Goal: Task Accomplishment & Management: Manage account settings

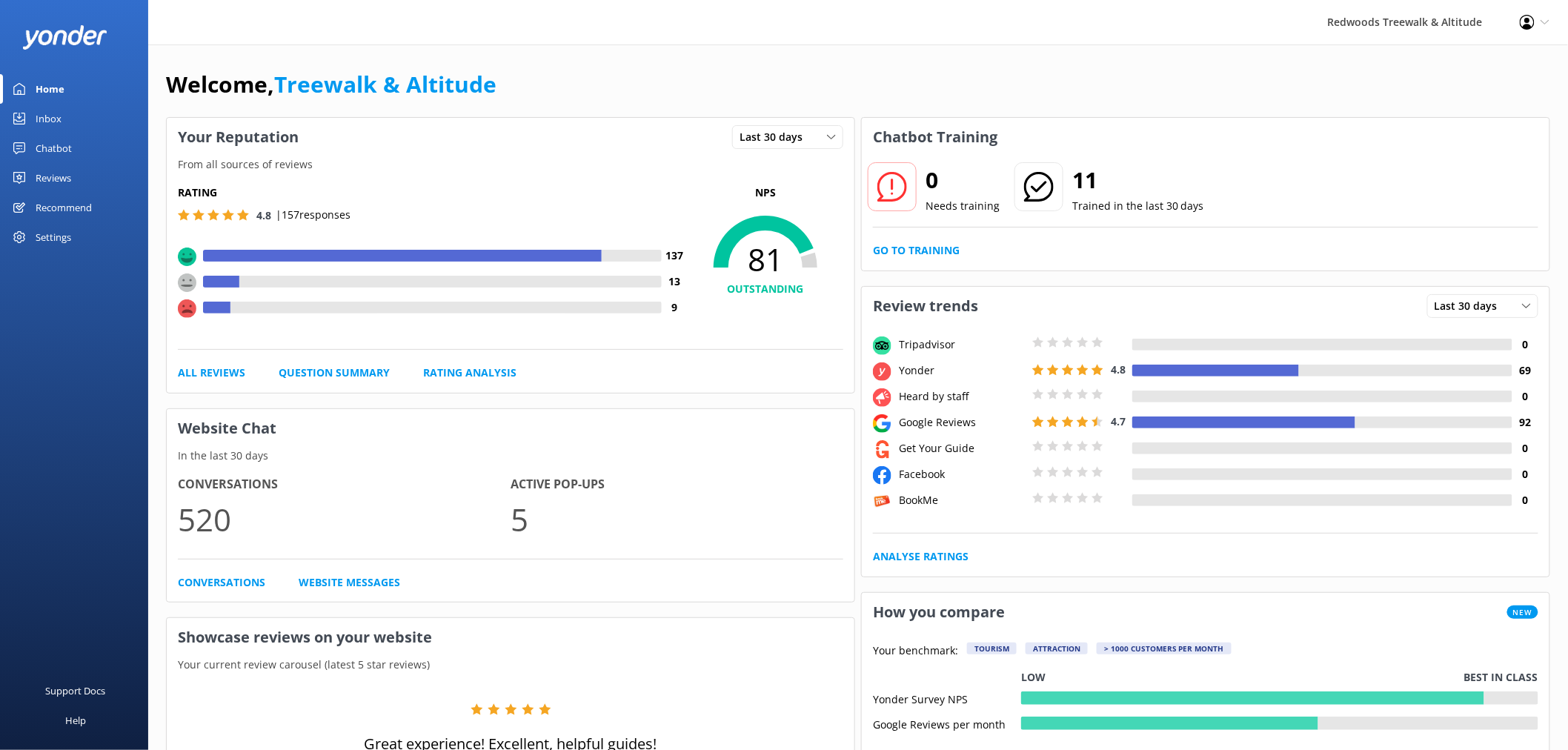
drag, startPoint x: 58, startPoint y: 176, endPoint x: 58, endPoint y: 164, distance: 12.0
click at [58, 176] on div "Reviews" at bounding box center [53, 178] width 36 height 30
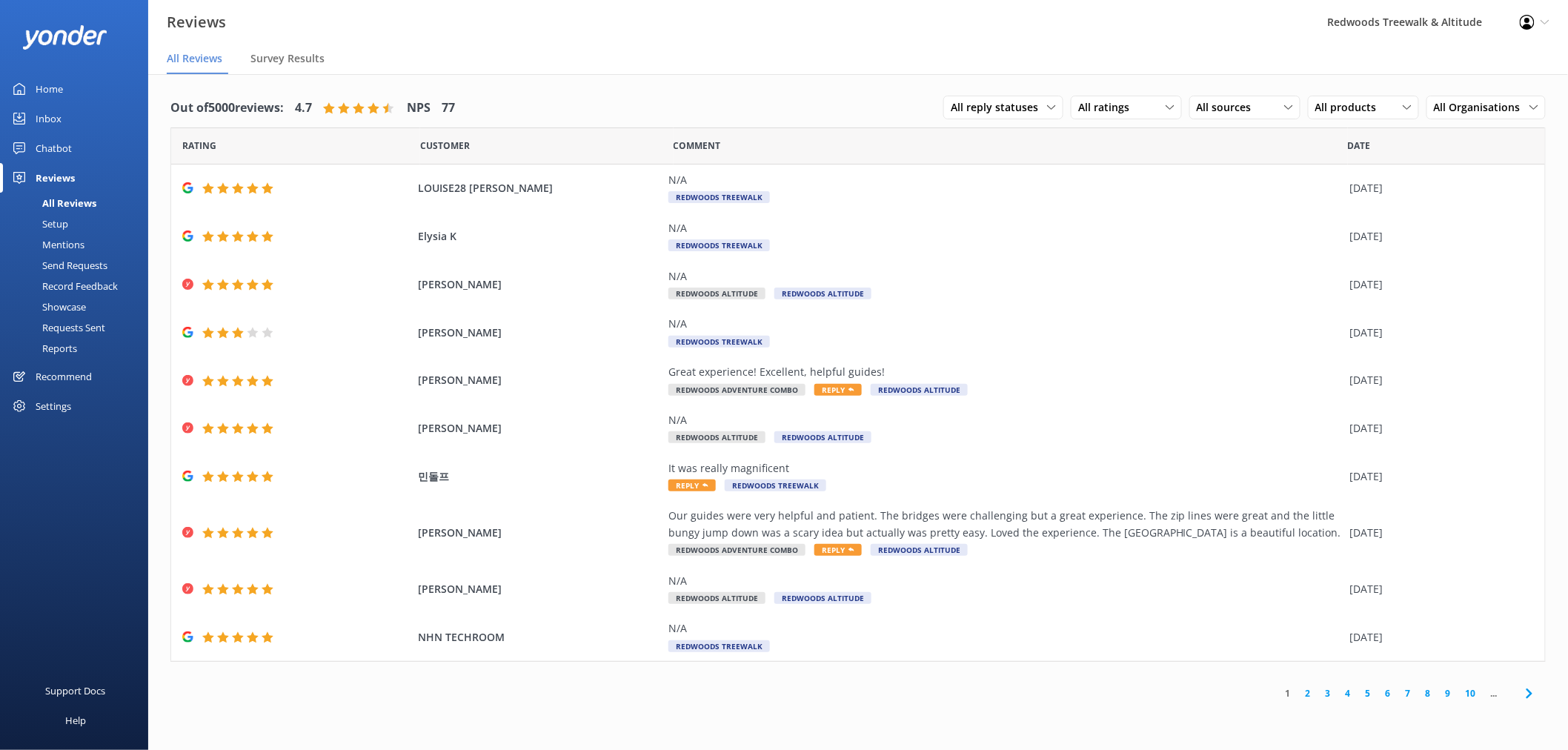
click at [60, 116] on div "Inbox" at bounding box center [48, 119] width 26 height 30
